Goal: Find specific page/section: Find specific page/section

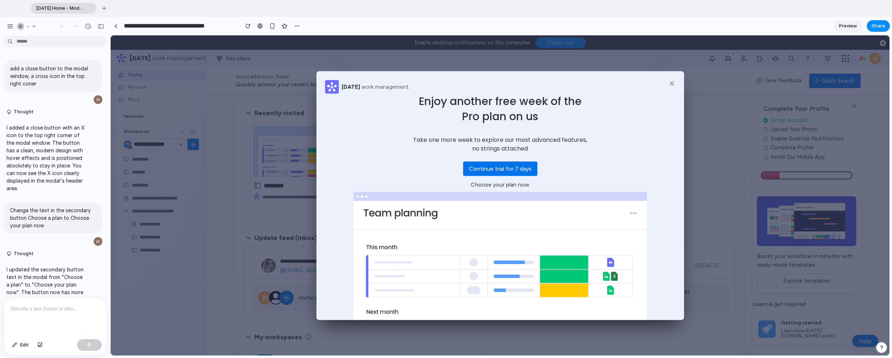
click at [391, 222] on img at bounding box center [500, 284] width 293 height 186
click at [279, 223] on div "[DATE] work management Enjoy another free week of the Pro plan on us Take one m…" at bounding box center [500, 195] width 779 height 320
click at [8, 27] on div "button" at bounding box center [10, 26] width 6 height 6
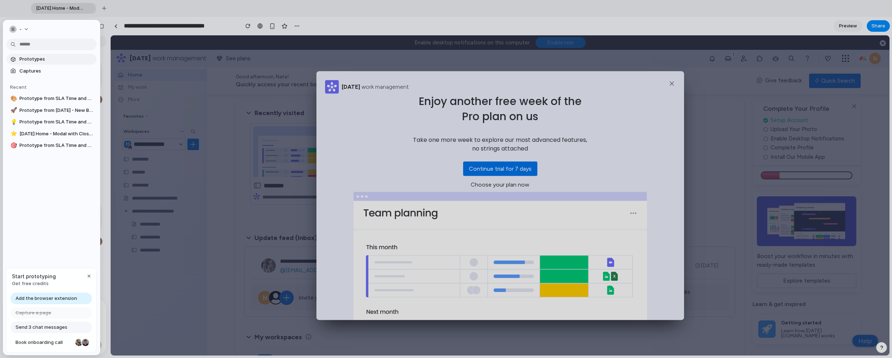
click at [22, 56] on span "Prototypes" at bounding box center [56, 59] width 74 height 7
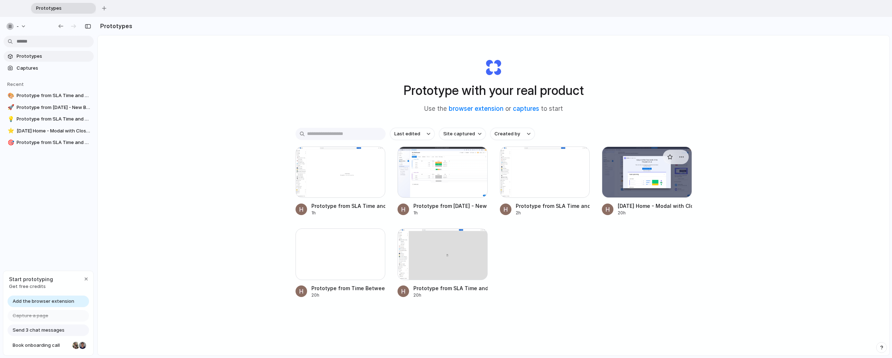
click at [635, 170] on div at bounding box center [647, 171] width 90 height 51
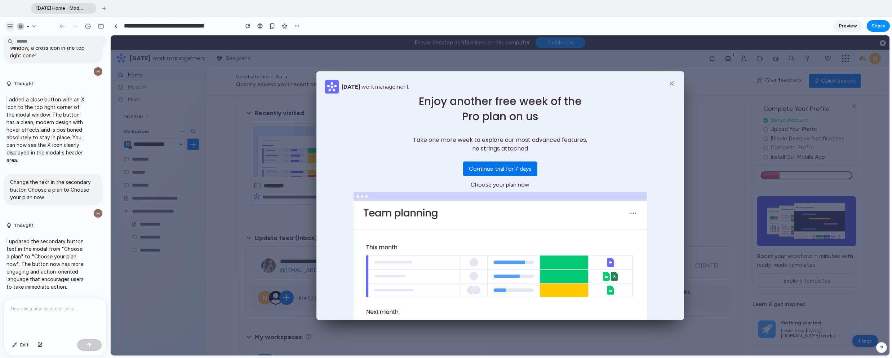
click at [10, 26] on div "button" at bounding box center [10, 26] width 6 height 6
